Goal: Navigation & Orientation: Find specific page/section

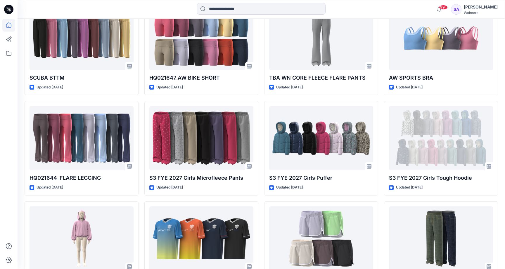
scroll to position [2615, 0]
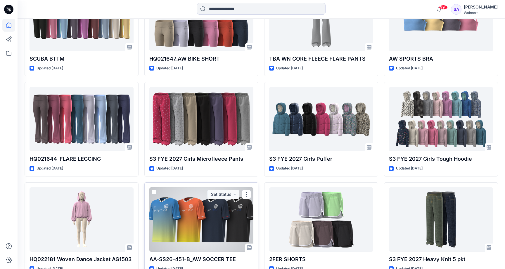
click at [202, 212] on div at bounding box center [201, 219] width 104 height 64
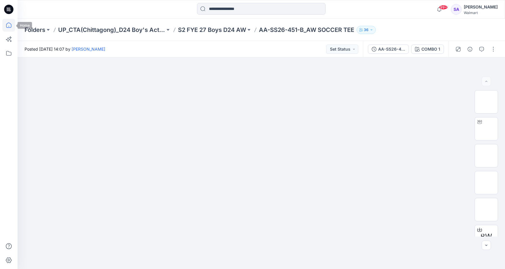
click at [11, 22] on icon at bounding box center [8, 25] width 13 height 13
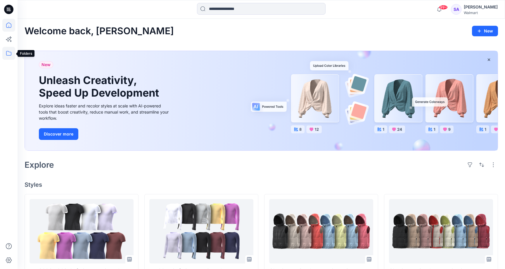
click at [7, 51] on icon at bounding box center [8, 53] width 5 height 5
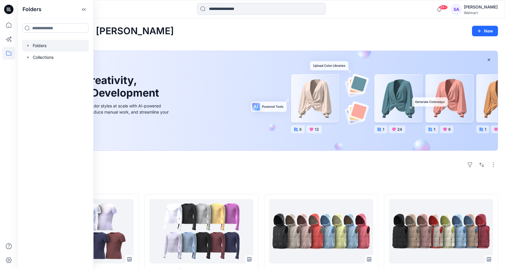
click at [37, 44] on div at bounding box center [55, 46] width 67 height 12
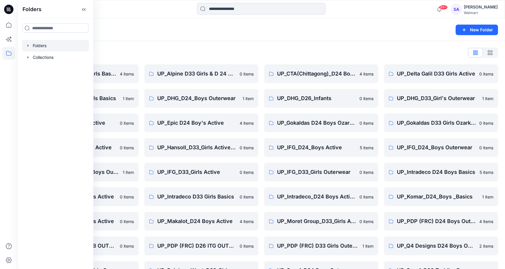
click at [244, 49] on div "Folders List" at bounding box center [261, 52] width 473 height 9
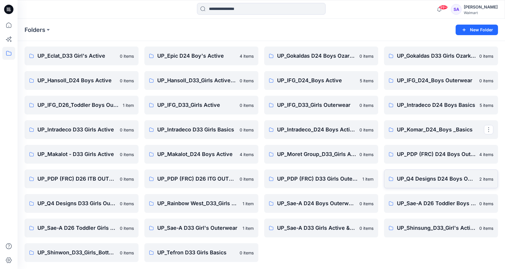
scroll to position [67, 0]
click at [85, 182] on p "UP_PDP (FRC) D26 ITB OUTERWEAR" at bounding box center [80, 178] width 87 height 8
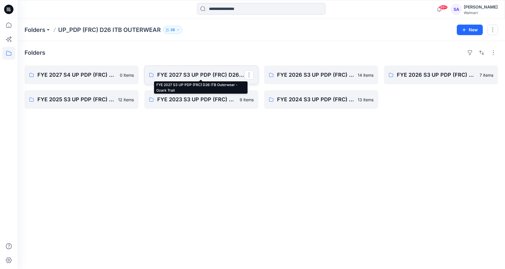
click at [193, 76] on p "FYE 2027 S3 UP PDP (FRC) D26 ITB Outerwear - Ozark Trail" at bounding box center [200, 75] width 87 height 8
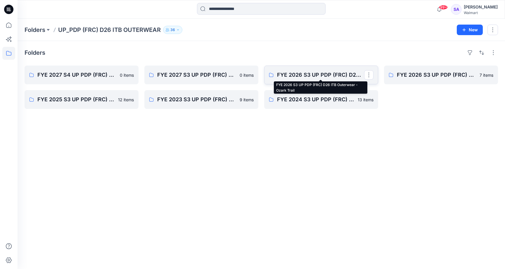
click at [296, 78] on p "FYE 2026 S3 UP PDP (FRC) D26 ITB Outerwear - Ozark Trail" at bounding box center [320, 75] width 87 height 8
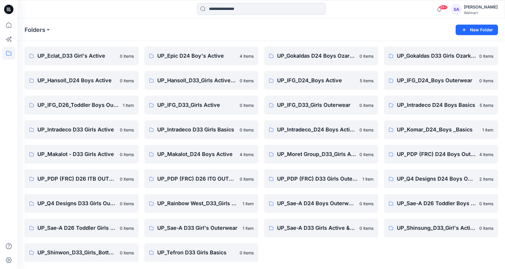
scroll to position [67, 0]
click at [198, 177] on p "UP_PDP (FRC) D26 ITG OUTERWEAR" at bounding box center [200, 178] width 87 height 8
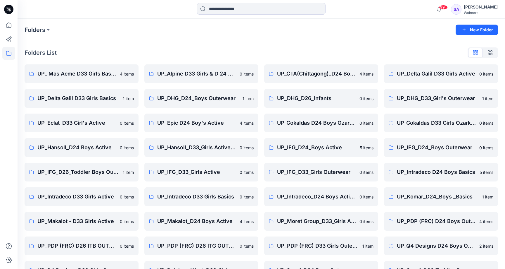
scroll to position [67, 0]
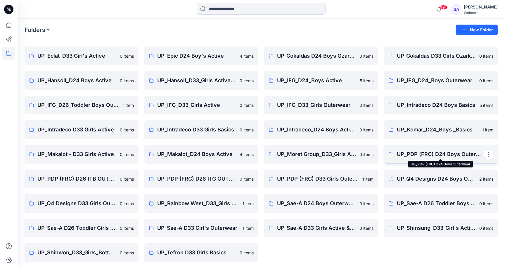
click at [406, 153] on p "UP_PDP (FRC) D24 Boys Outerwear" at bounding box center [440, 154] width 87 height 8
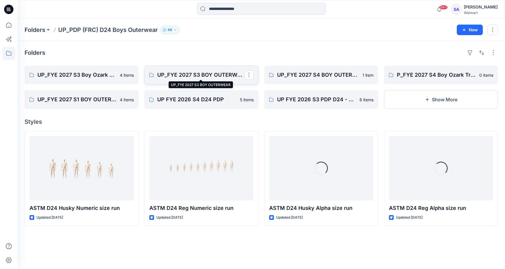
click at [194, 73] on p "UP_FYE 2027 S3 BOY OUTERWEAR" at bounding box center [200, 75] width 87 height 8
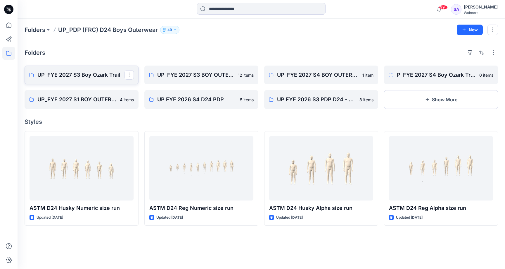
click at [91, 79] on link "UP_FYE 2027 S3 Boy Ozark Trail" at bounding box center [82, 74] width 114 height 19
